Goal: Check status: Check status

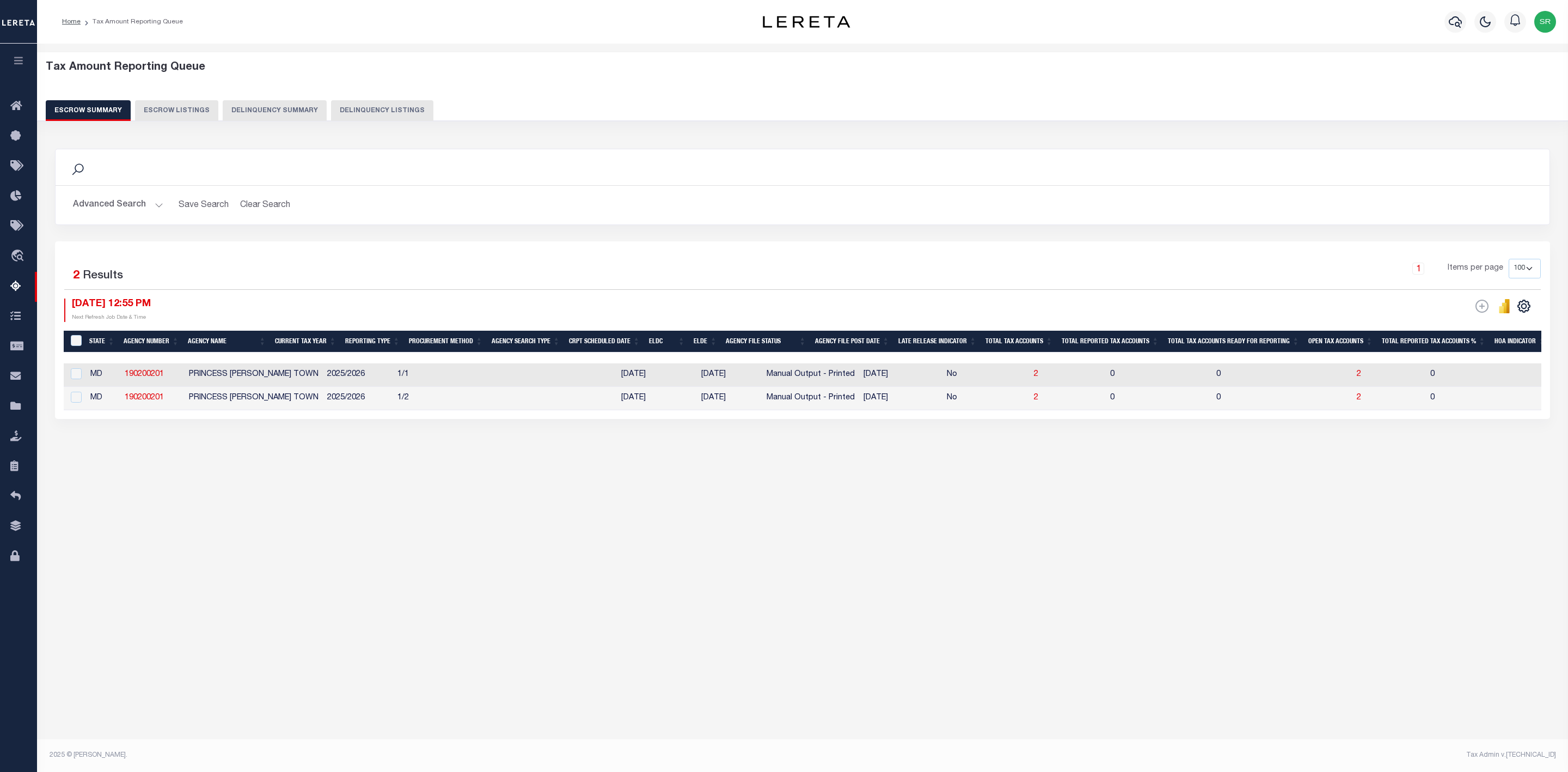
select select
select select "100"
click at [155, 200] on button "Advanced Search" at bounding box center [117, 205] width 90 height 21
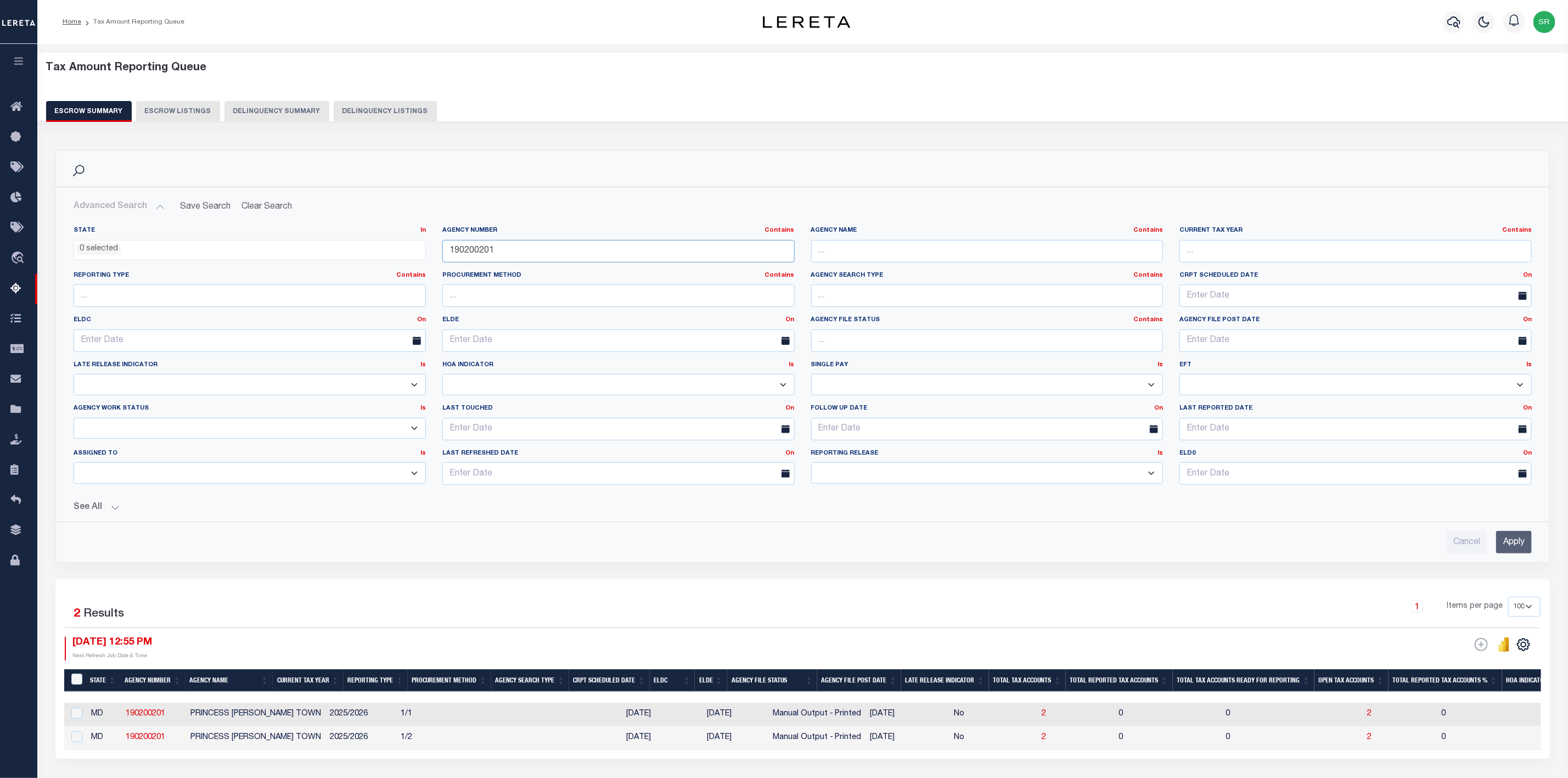
drag, startPoint x: 501, startPoint y: 252, endPoint x: 418, endPoint y: 254, distance: 83.0
click at [418, 254] on div "State In In AK AL AR AZ CA CO CT DC DE FL GA GU HI IA ID IL IN KS [GEOGRAPHIC_D…" at bounding box center [803, 359] width 1474 height 268
paste input "1318"
type input "190131801"
click at [1520, 544] on input "Apply" at bounding box center [1513, 541] width 35 height 22
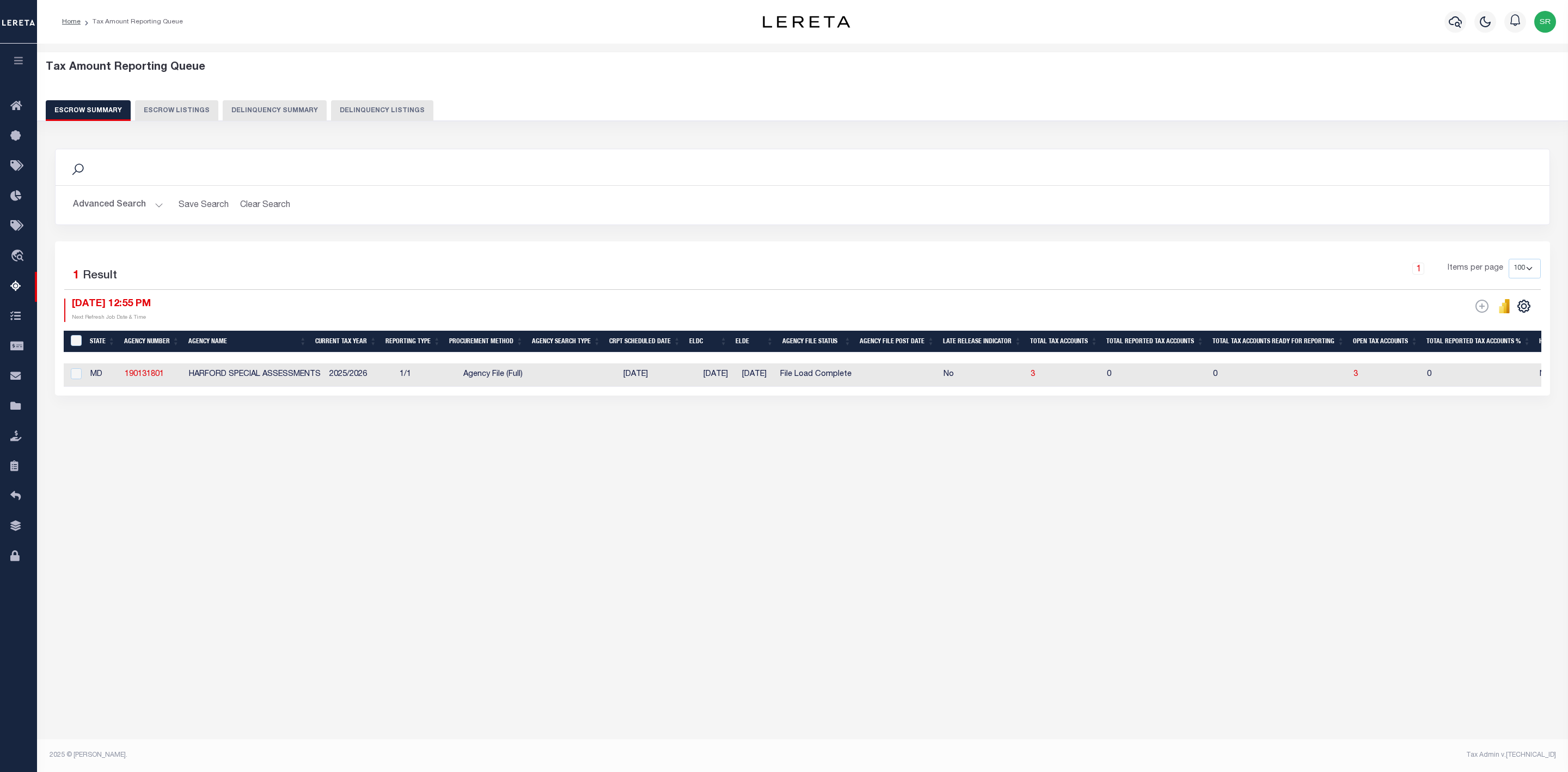
click at [1369, 379] on td "3" at bounding box center [1386, 375] width 74 height 24
checkbox input "true"
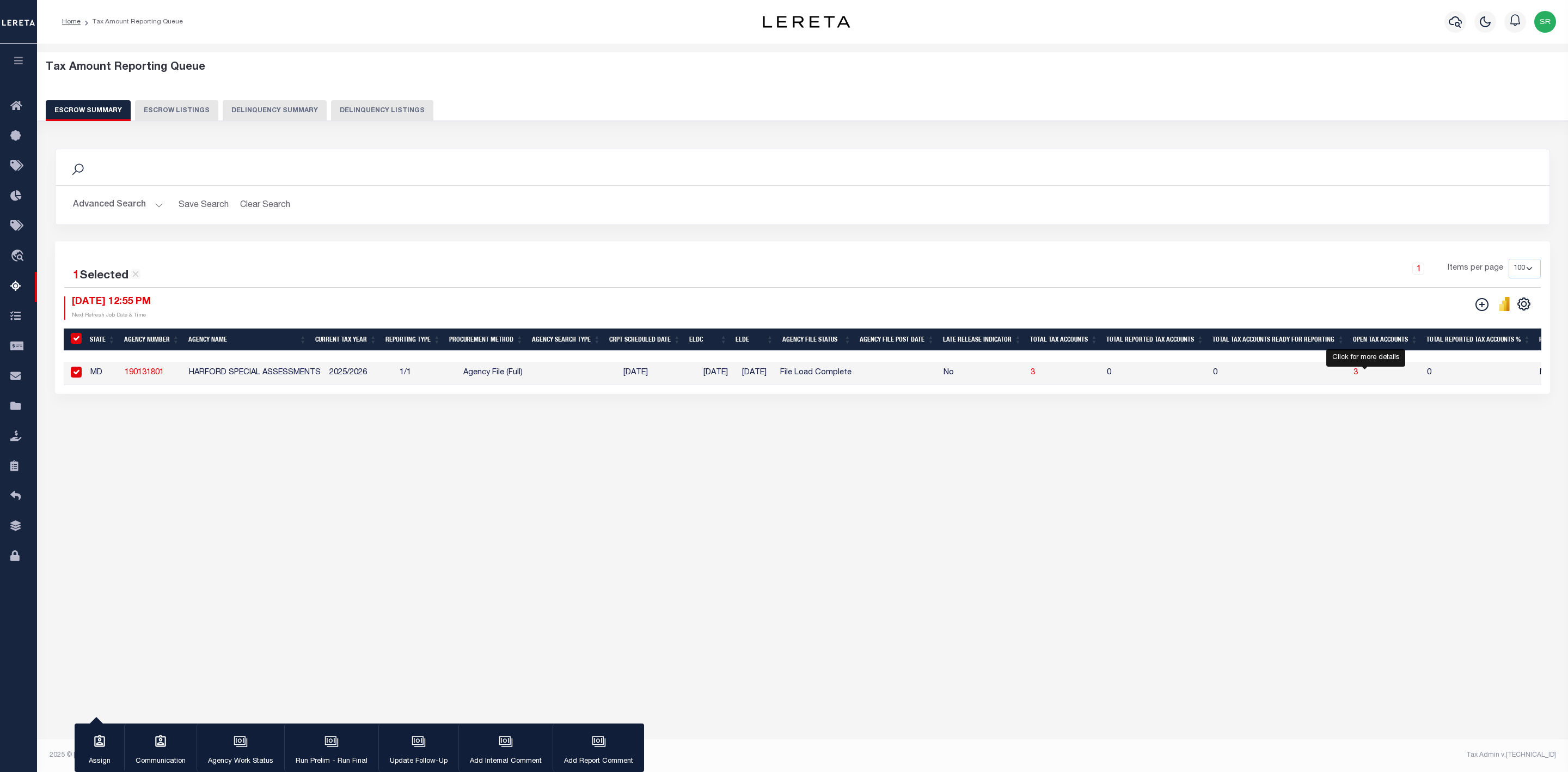
click at [1358, 373] on span "3" at bounding box center [1355, 372] width 4 height 8
select select "100"
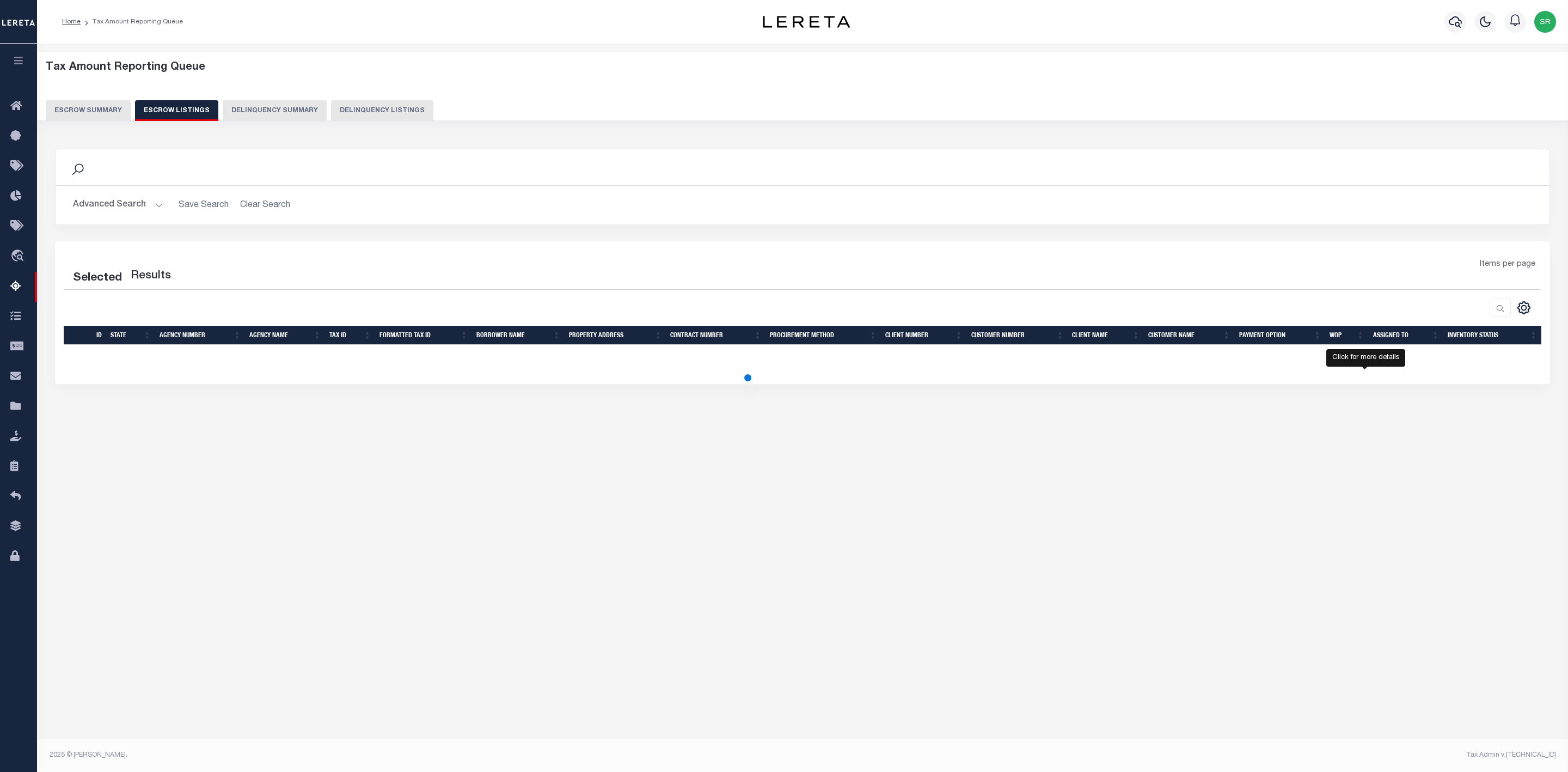
select select "100"
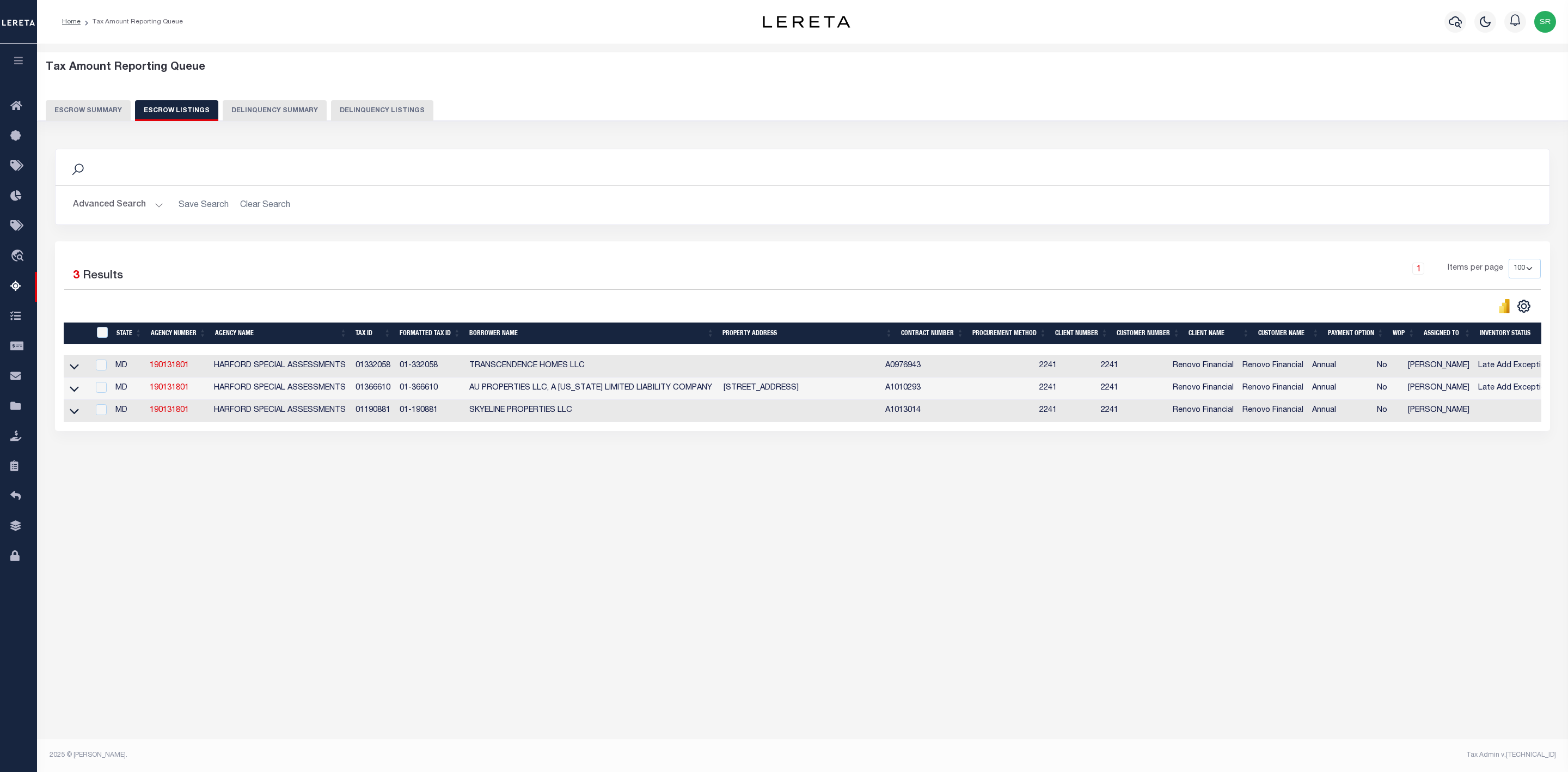
click at [799, 613] on div "Tax Amount Reporting Queue Escrow Summary Escrow Listings In" at bounding box center [802, 391] width 1531 height 695
click at [745, 177] on div "Search" at bounding box center [802, 166] width 1494 height 36
